Goal: Transaction & Acquisition: Purchase product/service

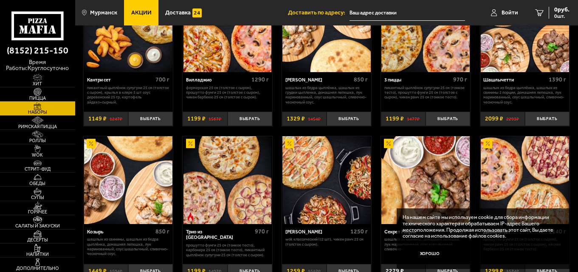
scroll to position [255, 0]
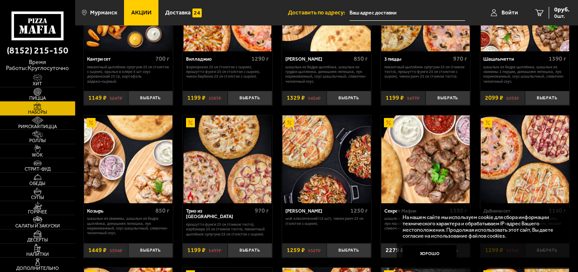
click at [125, 167] on img at bounding box center [128, 160] width 88 height 88
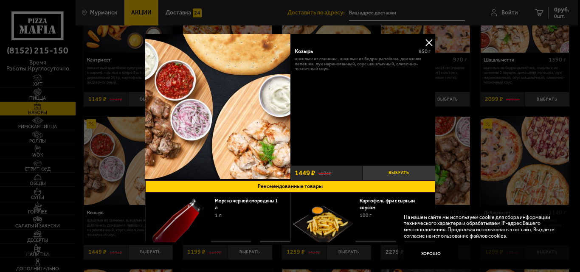
click at [402, 172] on button "Выбрать" at bounding box center [399, 173] width 73 height 15
click at [428, 40] on button at bounding box center [429, 42] width 13 height 13
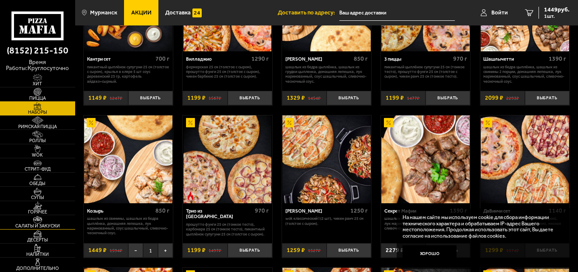
click at [51, 223] on link "Салаты и закуски" at bounding box center [37, 222] width 75 height 14
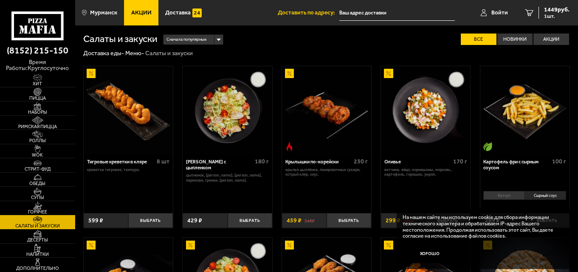
click at [231, 132] on img at bounding box center [228, 110] width 88 height 88
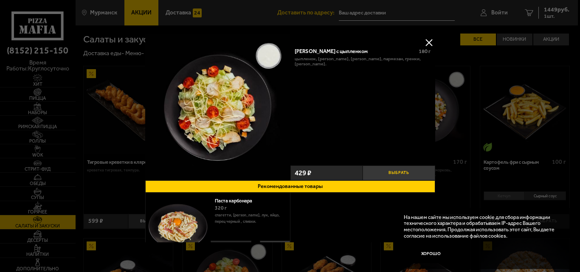
click at [402, 170] on button "Выбрать" at bounding box center [399, 173] width 73 height 15
click at [426, 42] on button at bounding box center [429, 42] width 13 height 13
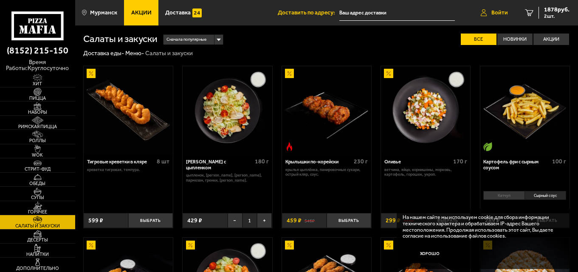
click at [495, 12] on span "Войти" at bounding box center [499, 13] width 17 height 6
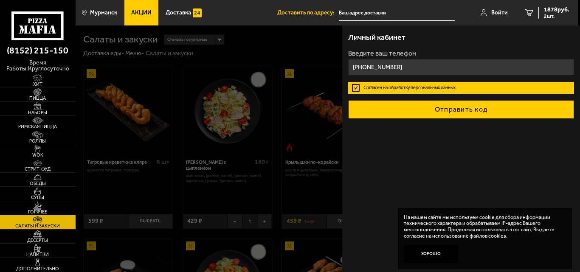
type input "[PHONE_NUMBER]"
click at [497, 113] on button "Отправить код" at bounding box center [461, 109] width 226 height 19
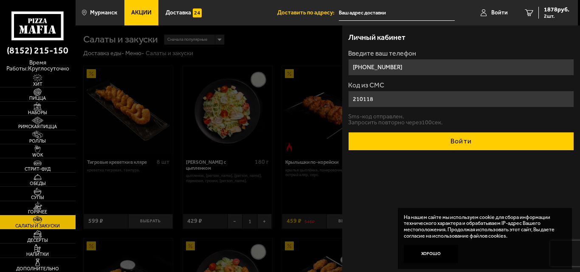
type input "210118"
click at [496, 144] on button "Войти" at bounding box center [461, 141] width 226 height 19
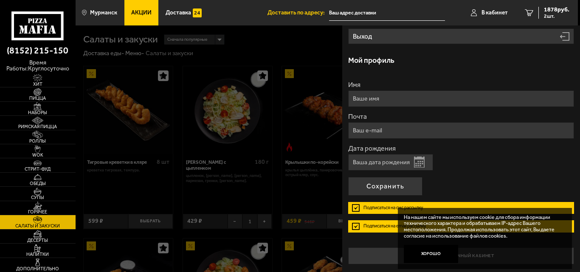
scroll to position [128, 0]
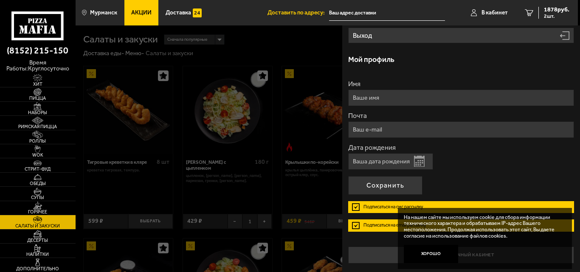
click at [357, 205] on label "Подписаться на смс рассылку" at bounding box center [461, 207] width 226 height 12
click at [0, 0] on input "Подписаться на смс рассылку" at bounding box center [0, 0] width 0 height 0
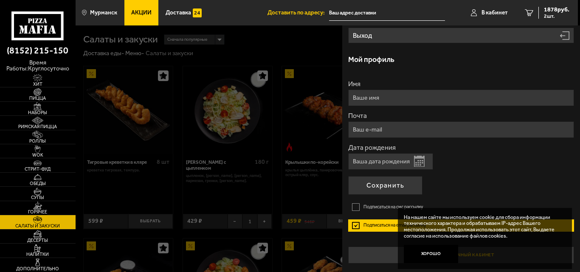
click at [433, 250] on button "Хорошо" at bounding box center [431, 254] width 54 height 18
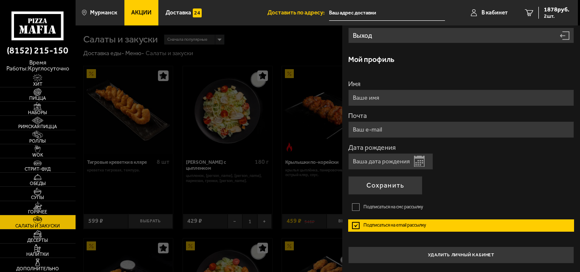
click at [354, 226] on label "Подписаться на email рассылку" at bounding box center [461, 226] width 226 height 12
click at [0, 0] on input "Подписаться на email рассылку" at bounding box center [0, 0] width 0 height 0
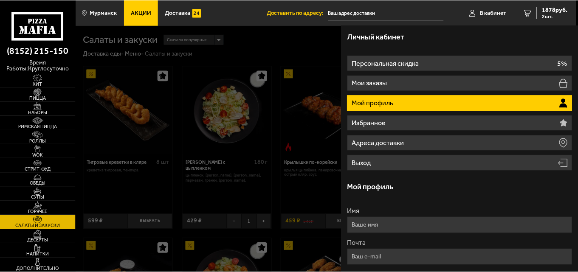
scroll to position [0, 0]
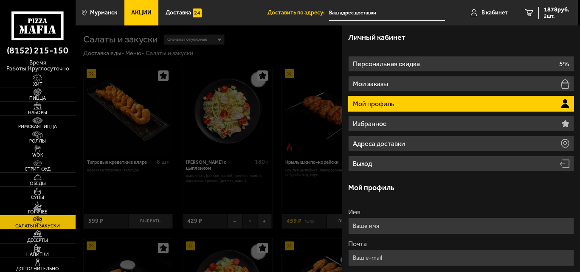
click at [452, 223] on input "Имя" at bounding box center [461, 226] width 226 height 17
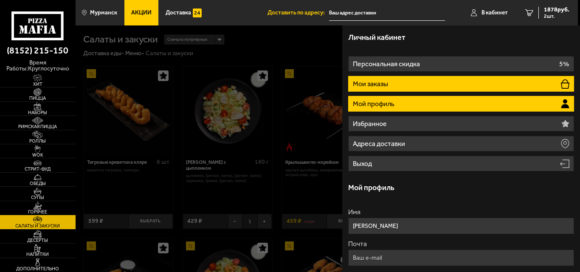
type input "[PERSON_NAME]"
click at [479, 86] on li "Мои заказы" at bounding box center [461, 84] width 226 height 16
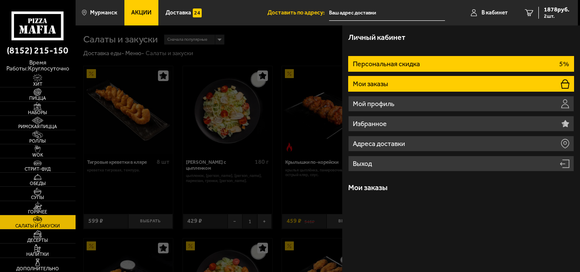
click at [454, 65] on li "Персональная скидка 5%" at bounding box center [461, 64] width 226 height 16
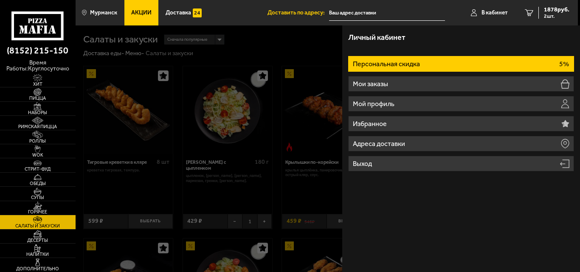
click at [427, 62] on li "Персональная скидка 5%" at bounding box center [461, 64] width 226 height 16
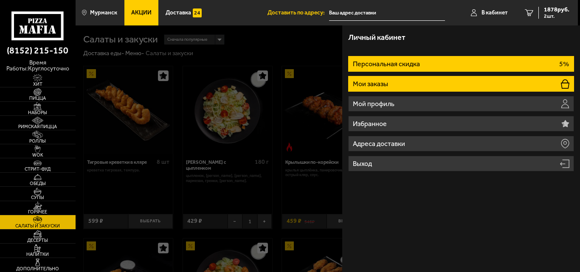
click at [416, 79] on li "Мои заказы" at bounding box center [461, 84] width 226 height 16
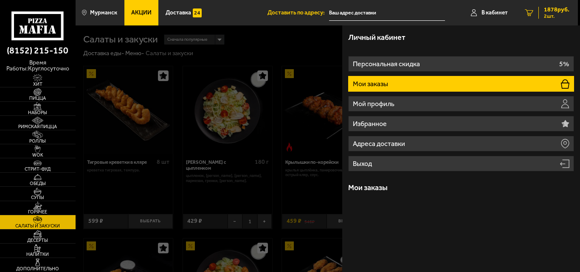
click at [531, 13] on icon "2" at bounding box center [529, 12] width 8 height 7
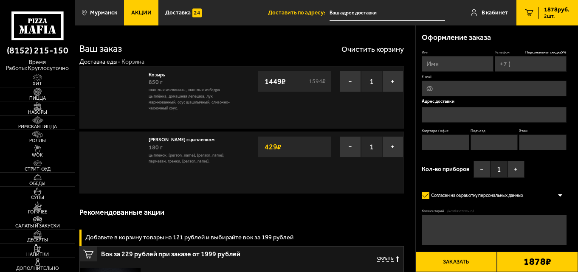
type input "[PHONE_NUMBER]"
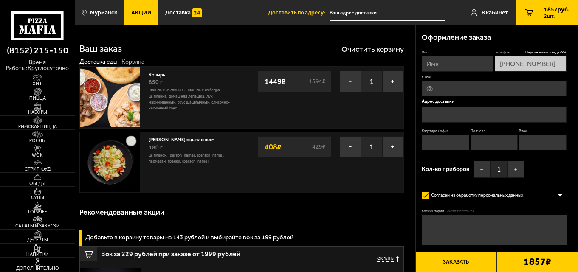
click at [453, 67] on input "Имя" at bounding box center [458, 64] width 72 height 16
type input "[PERSON_NAME]"
click at [465, 116] on input "text" at bounding box center [494, 115] width 144 height 16
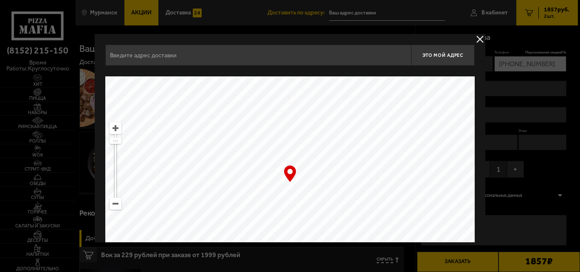
click at [278, 54] on input "text" at bounding box center [258, 55] width 306 height 21
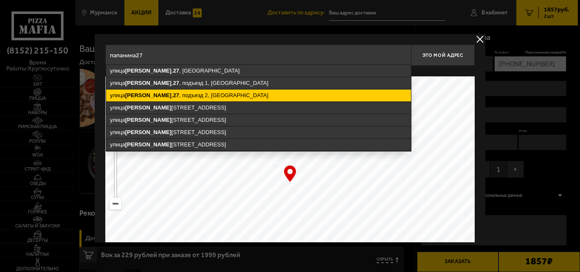
click at [251, 91] on ymaps "[STREET_ADDRESS]" at bounding box center [258, 96] width 305 height 12
type input "[STREET_ADDRESS]"
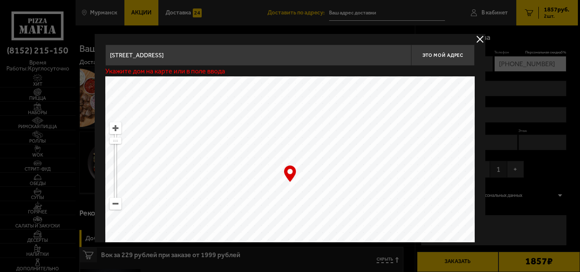
type input "[STREET_ADDRESS]"
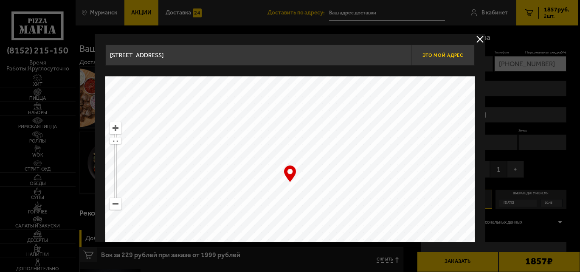
click at [437, 50] on button "Это мой адрес" at bounding box center [443, 55] width 64 height 21
type input "[STREET_ADDRESS]"
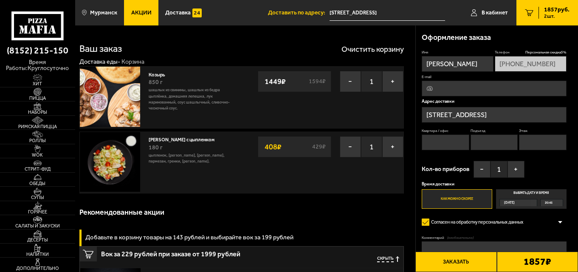
click at [448, 138] on input "Квартира / офис" at bounding box center [446, 143] width 48 height 16
type input "2"
type input "79"
click at [488, 147] on input "Подъезд" at bounding box center [495, 143] width 48 height 16
type input "2"
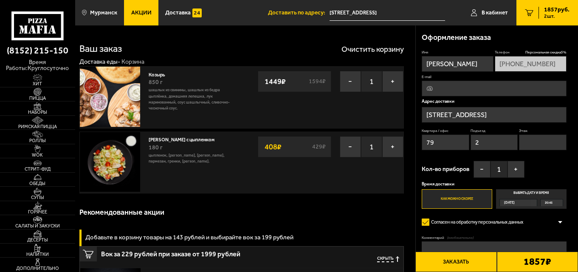
click at [539, 141] on input "Этаж" at bounding box center [543, 143] width 48 height 16
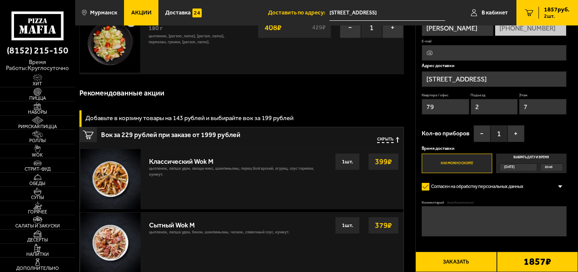
scroll to position [127, 0]
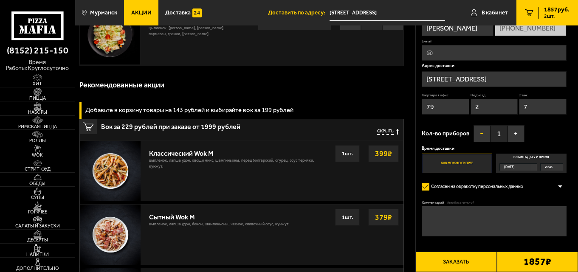
type input "7"
click at [481, 131] on button "−" at bounding box center [482, 133] width 17 height 17
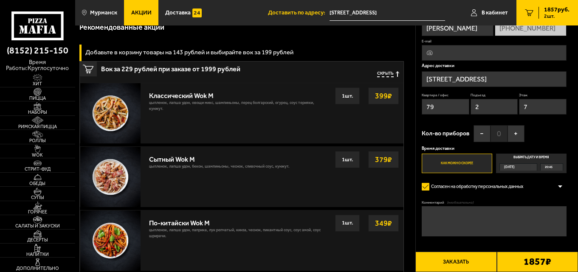
scroll to position [255, 0]
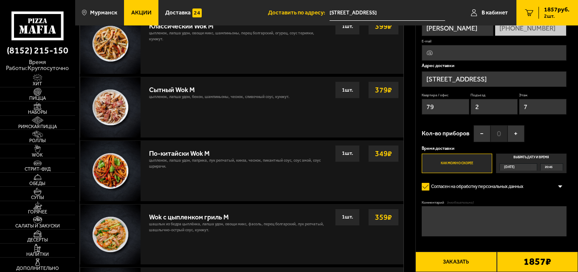
click at [560, 186] on div at bounding box center [560, 187] width 13 height 6
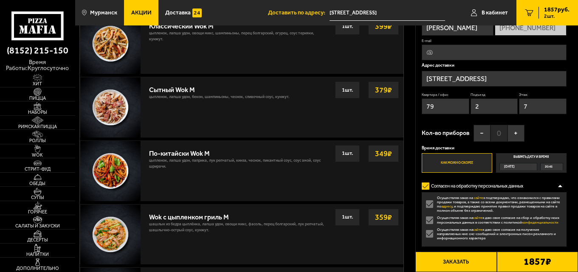
click at [560, 186] on div at bounding box center [560, 186] width 13 height 6
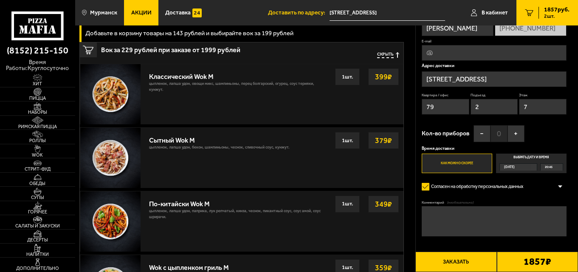
scroll to position [212, 0]
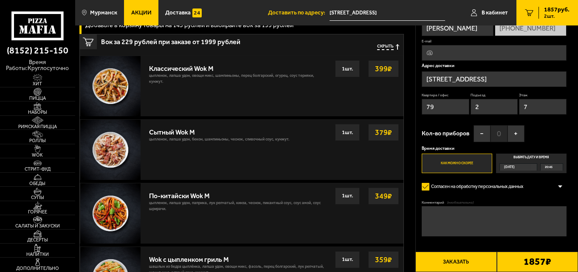
click at [477, 162] on label "Как можно скорее" at bounding box center [457, 163] width 71 height 19
click at [0, 0] on input "Как можно скорее" at bounding box center [0, 0] width 0 height 0
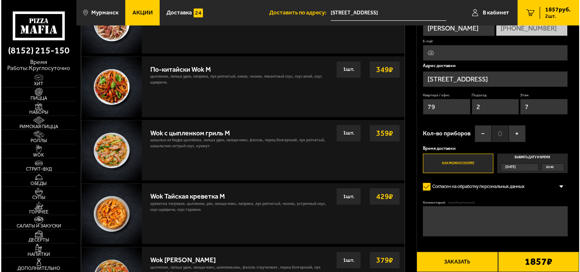
scroll to position [340, 0]
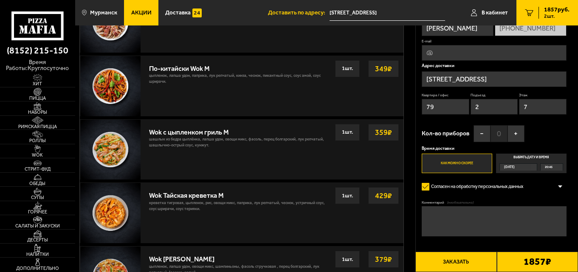
click at [469, 265] on button "Заказать" at bounding box center [455, 262] width 81 height 20
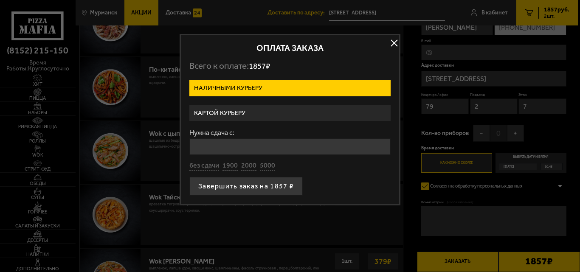
click at [261, 112] on label "Картой курьеру" at bounding box center [289, 113] width 201 height 17
click at [0, 0] on input "Картой курьеру" at bounding box center [0, 0] width 0 height 0
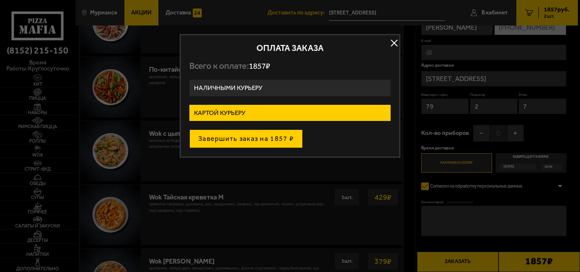
click at [246, 142] on button "Завершить заказ на 1857 ₽" at bounding box center [245, 139] width 113 height 19
